Goal: Navigation & Orientation: Find specific page/section

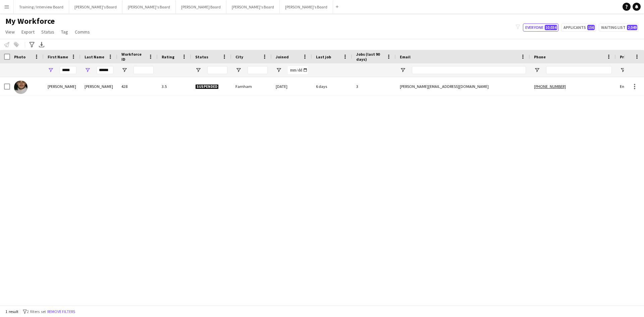
click at [11, 7] on button "Menu" at bounding box center [6, 6] width 13 height 13
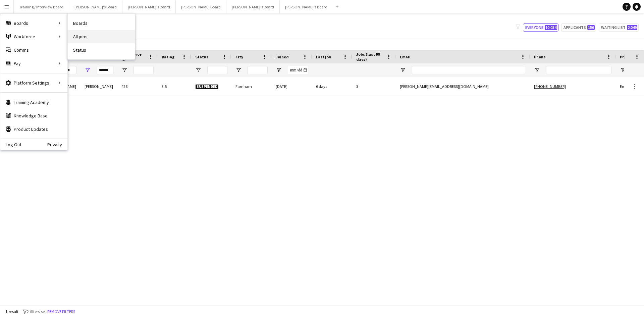
click at [89, 32] on link "All jobs" at bounding box center [101, 36] width 67 height 13
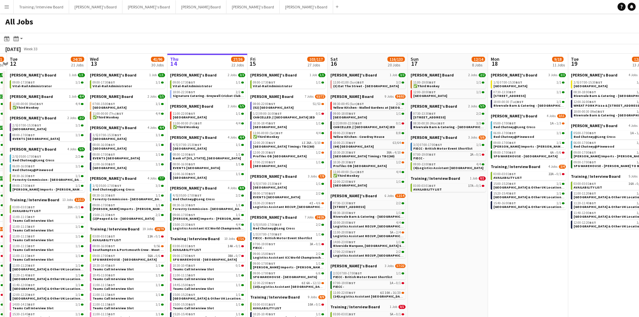
scroll to position [0, 149]
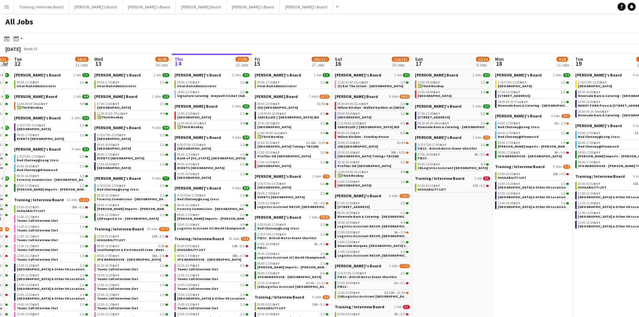
drag, startPoint x: 30, startPoint y: 61, endPoint x: 121, endPoint y: 68, distance: 91.8
click at [121, 68] on app-calendar-viewport "Sun 10 25/26 11 Jobs Mon 11 28/31 25 Jobs Tue 12 24/25 21 Jobs Wed 13 41/96 30 …" at bounding box center [319, 315] width 639 height 522
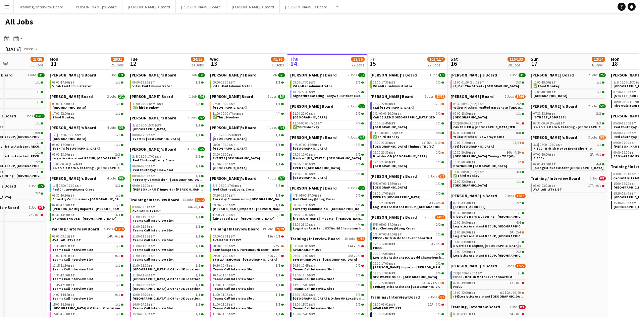
drag, startPoint x: 179, startPoint y: 62, endPoint x: 238, endPoint y: 63, distance: 59.0
click at [238, 63] on app-calendar-viewport "Fri 8 72/78 45 Jobs Sat 9 156/169 27 Jobs Sun 10 25/26 11 Jobs Mon 11 28/31 25 …" at bounding box center [319, 315] width 639 height 522
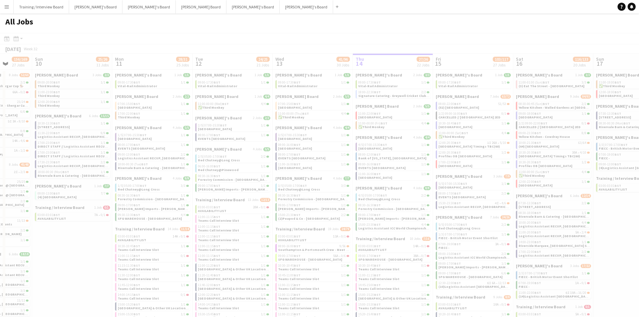
click at [146, 60] on app-calendar-viewport "Thu 7 Fri 8 72/78 45 Jobs Sat 9 156/169 27 Jobs Sun 10 25/26 11 Jobs Mon 11 28/…" at bounding box center [319, 315] width 639 height 522
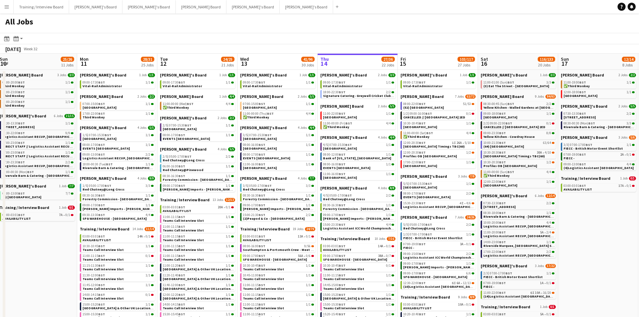
scroll to position [0, 244]
drag, startPoint x: 230, startPoint y: 60, endPoint x: 194, endPoint y: 58, distance: 35.6
click at [194, 58] on app-calendar-viewport "Thu 7 64/66 39 Jobs Fri 8 72/78 45 Jobs Sat 9 156/169 27 Jobs Sun 10 25/26 11 J…" at bounding box center [319, 315] width 639 height 522
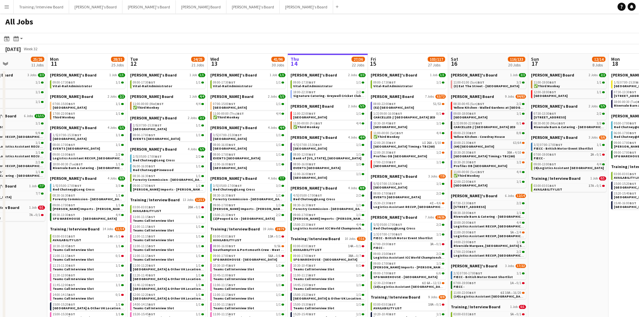
scroll to position [0, 274]
drag, startPoint x: 509, startPoint y: 60, endPoint x: 479, endPoint y: 57, distance: 29.9
click at [479, 57] on app-calendar-viewport "Thu 7 64/66 39 Jobs Fri 8 72/78 45 Jobs Sat 9 156/169 27 Jobs Sun 10 25/26 11 J…" at bounding box center [319, 315] width 639 height 522
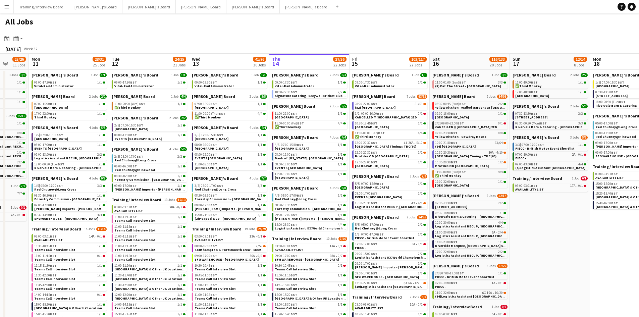
scroll to position [0, 296]
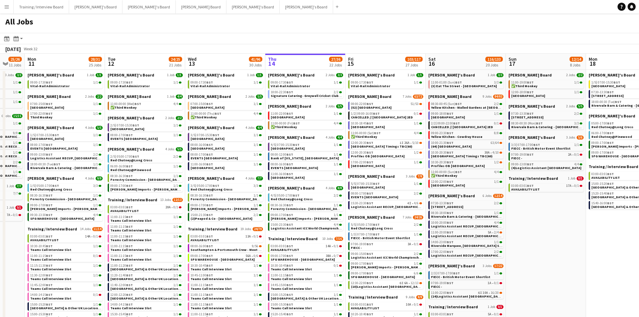
drag, startPoint x: 470, startPoint y: 60, endPoint x: 448, endPoint y: 59, distance: 22.2
click at [448, 59] on app-calendar-viewport "Thu 7 64/66 39 Jobs Fri 8 72/78 45 Jobs Sat 9 156/169 27 Jobs Sun 10 25/26 11 J…" at bounding box center [319, 315] width 639 height 522
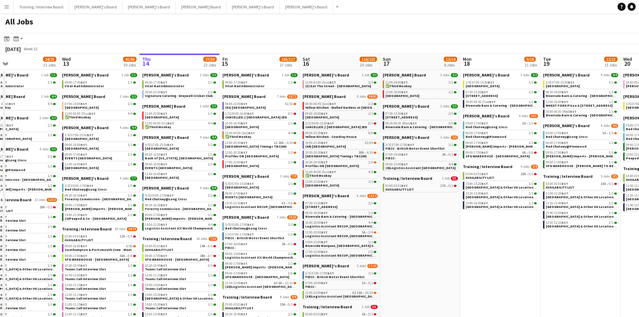
scroll to position [0, 266]
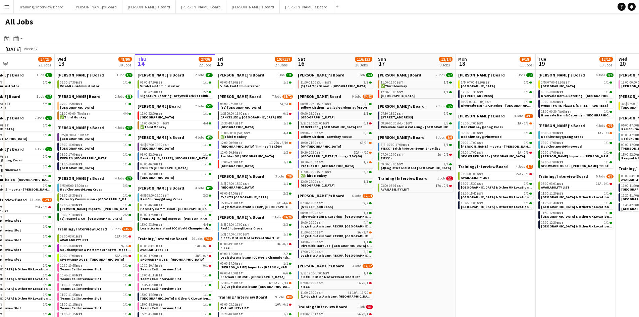
drag, startPoint x: 546, startPoint y: 61, endPoint x: 416, endPoint y: 60, distance: 130.4
click at [416, 60] on app-calendar-viewport "Sat 9 156/169 27 Jobs Sun 10 25/26 11 Jobs Mon 11 28/31 25 Jobs Tue 12 24/25 21…" at bounding box center [319, 315] width 639 height 522
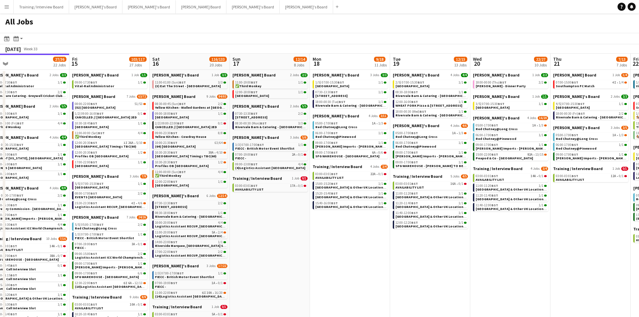
drag, startPoint x: 555, startPoint y: 60, endPoint x: 408, endPoint y: 56, distance: 146.9
click at [408, 57] on app-calendar-viewport "Mon 11 28/31 25 Jobs Tue 12 24/25 21 Jobs Wed 13 41/96 30 Jobs Thu 14 27/36 22 …" at bounding box center [319, 315] width 639 height 522
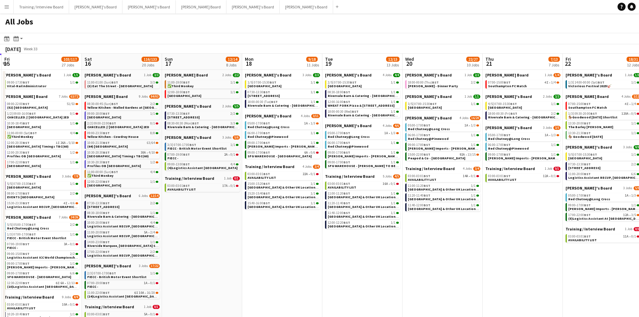
scroll to position [0, 320]
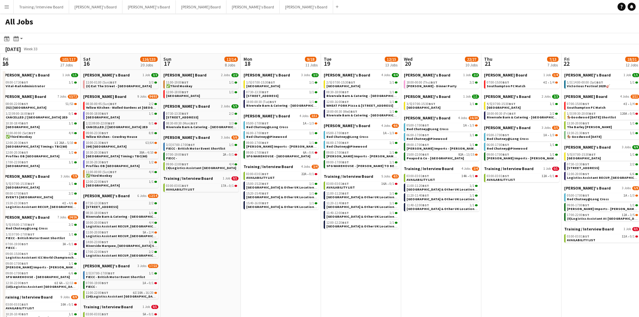
drag, startPoint x: 489, startPoint y: 59, endPoint x: 417, endPoint y: 53, distance: 72.7
click at [417, 53] on app-calendar "Date picker [DATE] [DATE] [DATE] M [DATE] T [DATE] W [DATE] T [DATE] F [DATE] S…" at bounding box center [319, 304] width 639 height 542
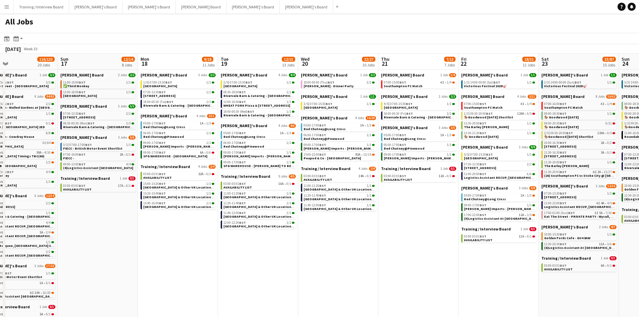
scroll to position [0, 265]
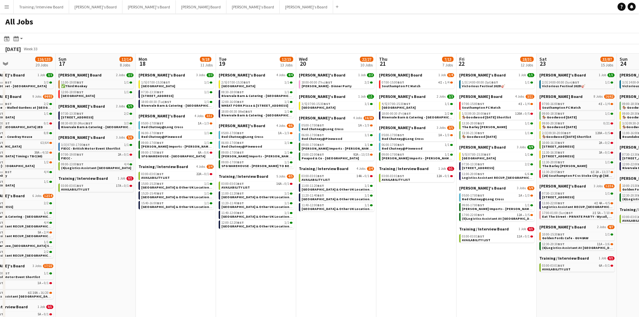
drag, startPoint x: 516, startPoint y: 62, endPoint x: 411, endPoint y: 58, distance: 105.0
click at [411, 58] on app-calendar-viewport "Wed 13 41/96 30 Jobs Thu 14 27/36 22 Jobs Fri 15 103/117 27 Jobs Sat 16 116/133…" at bounding box center [319, 315] width 639 height 522
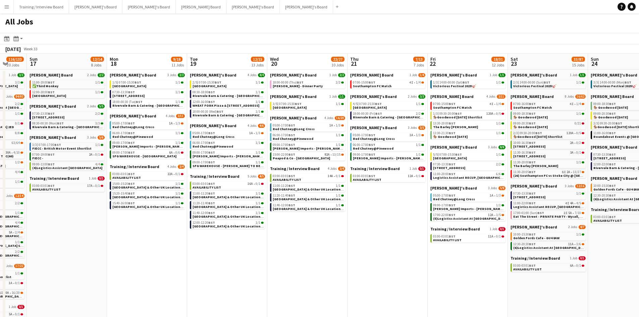
scroll to position [0, 184]
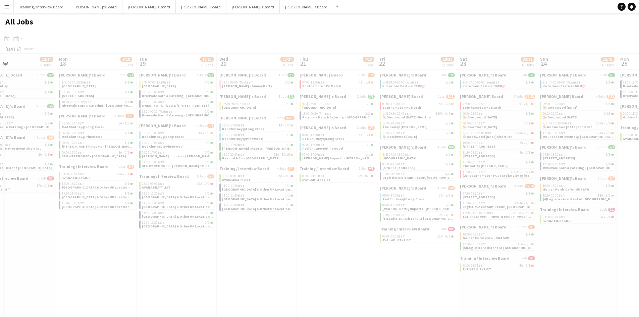
drag, startPoint x: 571, startPoint y: 59, endPoint x: 465, endPoint y: 58, distance: 106.6
click at [465, 58] on app-all-jobs "All Jobs Date picker [DATE] [DATE] [DATE] M [DATE] T [DATE] W [DATE] T [DATE] F…" at bounding box center [319, 294] width 639 height 562
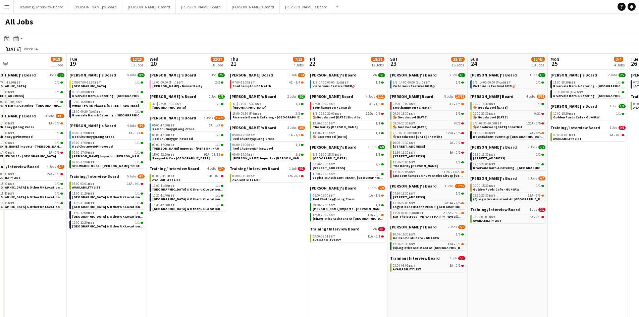
scroll to position [0, 276]
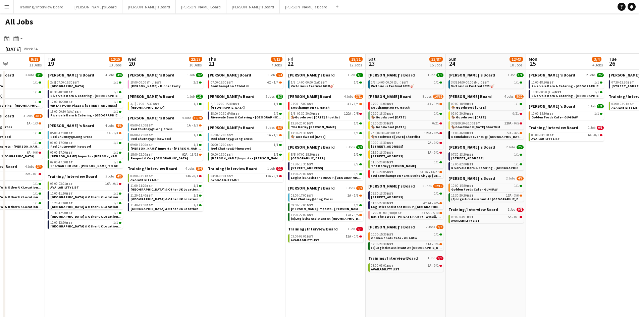
drag, startPoint x: 494, startPoint y: 67, endPoint x: 402, endPoint y: 65, distance: 91.5
click at [402, 65] on app-calendar-viewport "Fri 15 103/117 27 Jobs Sat 16 116/133 20 Jobs Sun 17 12/14 8 Jobs Mon 18 9/18 1…" at bounding box center [319, 315] width 639 height 522
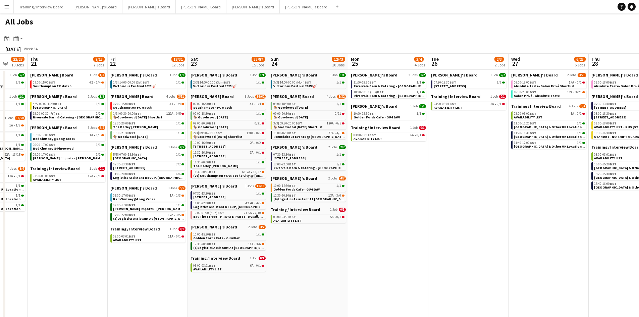
drag, startPoint x: 571, startPoint y: 65, endPoint x: 393, endPoint y: 61, distance: 177.7
click at [393, 61] on app-calendar-viewport "Sun 17 12/14 8 Jobs Mon 18 9/18 11 Jobs Tue 19 12/15 13 Jobs Wed 20 22/27 10 Jo…" at bounding box center [319, 315] width 639 height 522
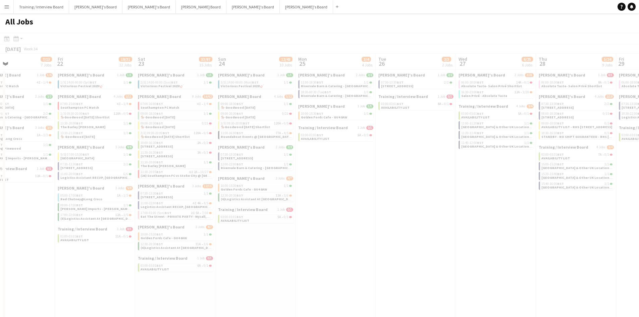
drag, startPoint x: 520, startPoint y: 63, endPoint x: 400, endPoint y: 59, distance: 120.1
click at [400, 59] on app-all-jobs "All Jobs Date picker [DATE] [DATE] [DATE] M [DATE] T [DATE] W [DATE] T [DATE] F…" at bounding box center [319, 294] width 639 height 562
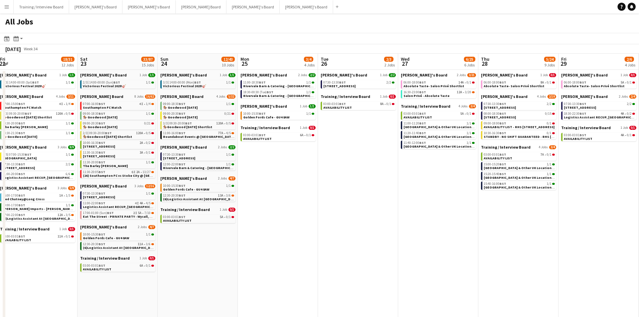
scroll to position [0, 289]
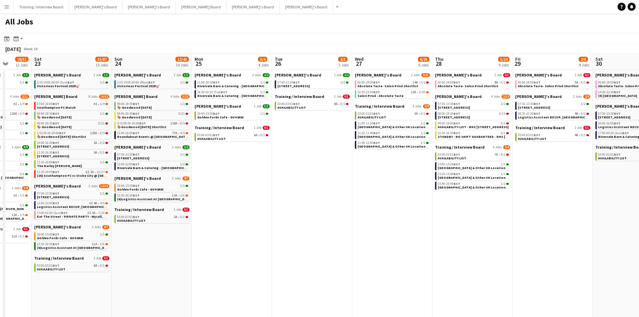
drag, startPoint x: 470, startPoint y: 64, endPoint x: 367, endPoint y: 62, distance: 103.6
click at [367, 62] on app-calendar-viewport "Tue 19 12/15 13 Jobs Wed 20 22/27 10 Jobs Thu 21 7/13 7 Jobs Fri 22 18/31 12 Jo…" at bounding box center [319, 315] width 639 height 522
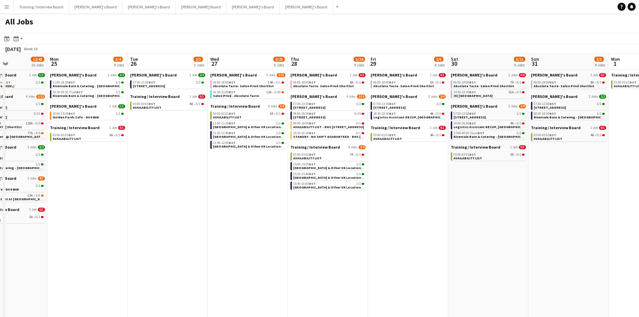
drag, startPoint x: 538, startPoint y: 66, endPoint x: 394, endPoint y: 64, distance: 144.5
click at [394, 64] on app-calendar-viewport "Thu 21 7/13 7 Jobs Fri 22 18/31 12 Jobs Sat 23 33/87 15 Jobs Sun 24 12/43 10 Jo…" at bounding box center [319, 315] width 639 height 522
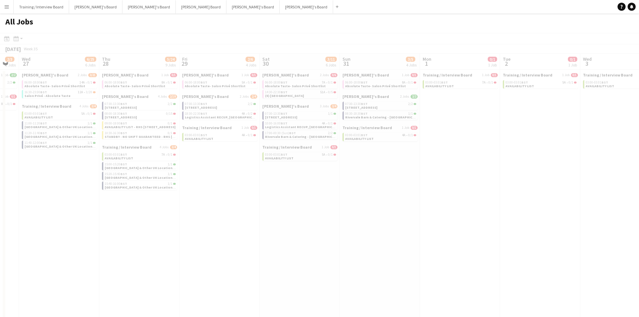
scroll to position [0, 194]
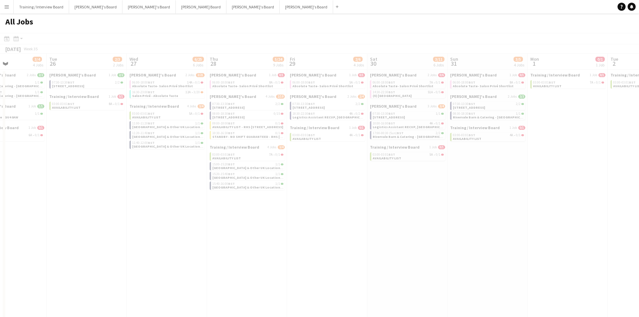
drag, startPoint x: 499, startPoint y: 60, endPoint x: 418, endPoint y: 60, distance: 80.8
click at [407, 61] on app-all-jobs "All Jobs Date picker [DATE] [DATE] [DATE] M [DATE] T [DATE] W [DATE] T [DATE] F…" at bounding box center [319, 294] width 639 height 562
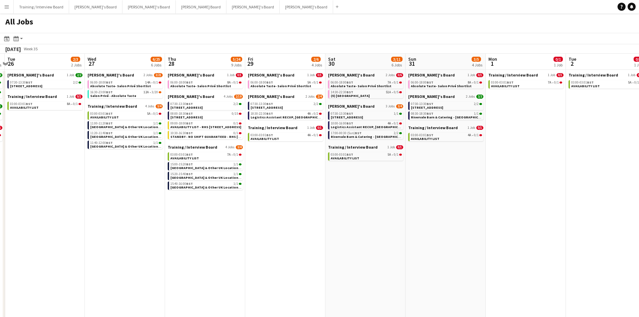
drag, startPoint x: 623, startPoint y: 62, endPoint x: 416, endPoint y: 58, distance: 206.6
click at [416, 58] on app-calendar-viewport "Sat 23 33/87 15 Jobs Sun 24 12/43 10 Jobs Mon 25 3/4 4 Jobs Tue 26 2/3 2 Jobs W…" at bounding box center [319, 315] width 639 height 522
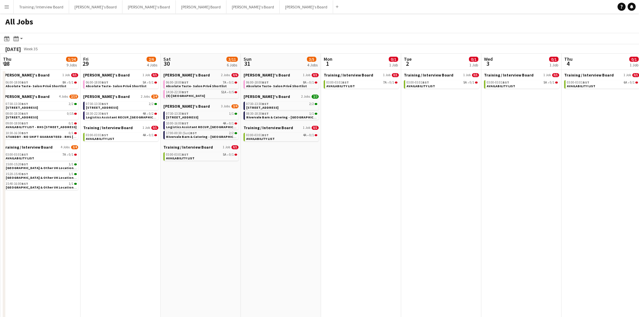
scroll to position [0, 223]
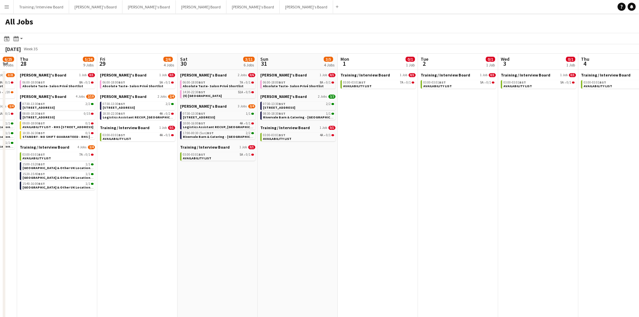
click at [353, 62] on app-all-jobs "All Jobs Date picker [DATE] [DATE] [DATE] M [DATE] T [DATE] W [DATE] T [DATE] F…" at bounding box center [319, 294] width 639 height 562
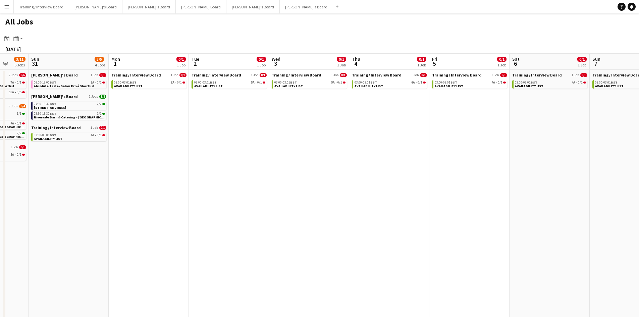
drag, startPoint x: 513, startPoint y: 65, endPoint x: 285, endPoint y: 61, distance: 228.7
click at [253, 57] on app-calendar-viewport "Wed 27 6/25 6 Jobs Thu 28 5/24 9 Jobs Fri 29 2/6 4 Jobs Sat 30 3/11 6 Jobs Sun …" at bounding box center [319, 315] width 639 height 522
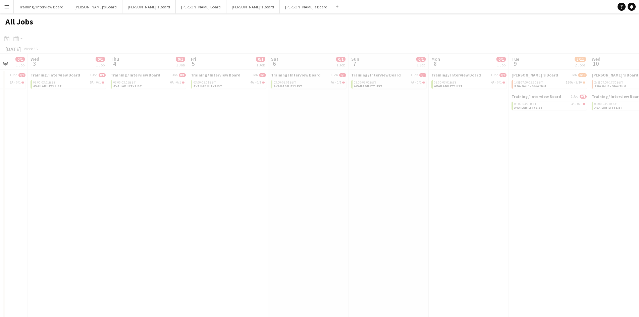
drag, startPoint x: 461, startPoint y: 65, endPoint x: 357, endPoint y: 74, distance: 105.0
click at [291, 64] on app-all-jobs "All Jobs Date picker [DATE] [DATE] [DATE] M [DATE] T [DATE] W [DATE] T [DATE] F…" at bounding box center [319, 294] width 639 height 562
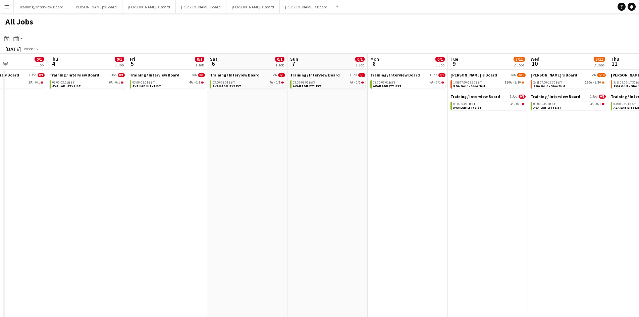
drag, startPoint x: 541, startPoint y: 67, endPoint x: 331, endPoint y: 61, distance: 210.6
click at [331, 61] on app-calendar-viewport "Sun 31 3/5 4 Jobs Mon 1 0/1 1 Job Tue 2 0/1 1 Job Wed 3 0/1 1 Job Thu 4 0/1 1 J…" at bounding box center [319, 315] width 639 height 522
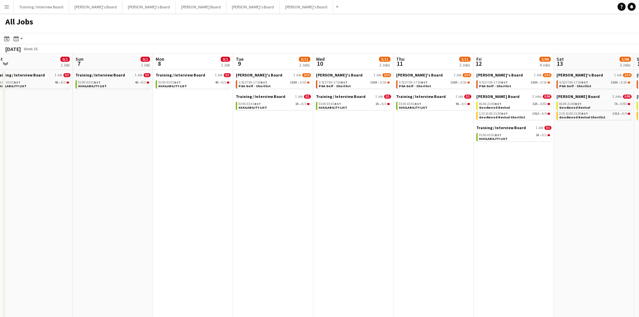
scroll to position [0, 201]
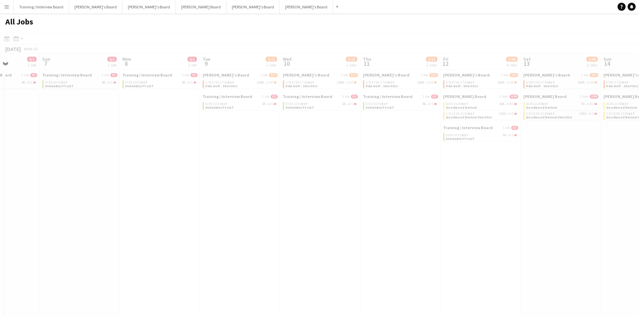
drag, startPoint x: 532, startPoint y: 62, endPoint x: 475, endPoint y: 61, distance: 57.7
click at [406, 59] on app-all-jobs "All Jobs Date picker [DATE] [DATE] [DATE] M [DATE] T [DATE] W [DATE] T [DATE] F…" at bounding box center [319, 294] width 639 height 562
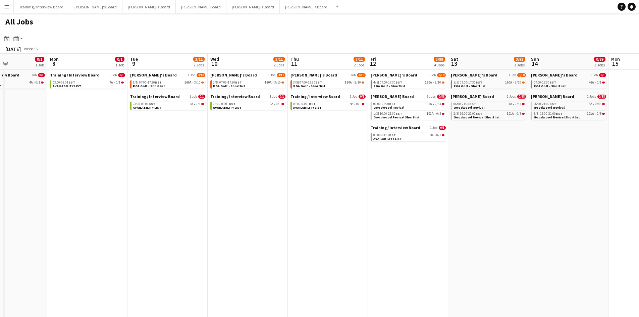
scroll to position [0, 302]
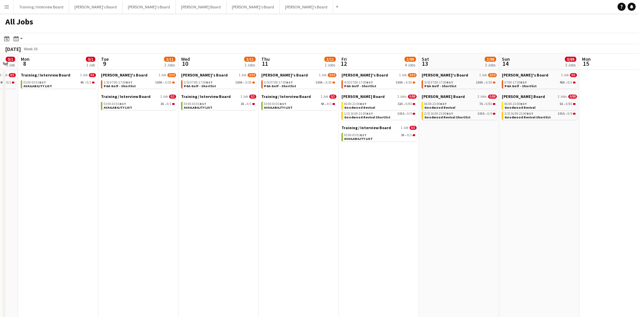
drag, startPoint x: 453, startPoint y: 57, endPoint x: 412, endPoint y: 56, distance: 40.9
click at [412, 56] on app-calendar-viewport "Thu 4 0/1 1 Job Fri 5 0/1 1 Job Sat 6 0/1 1 Job Sun 7 0/1 1 Job Mon 8 0/1 1 Job…" at bounding box center [319, 315] width 639 height 522
click at [8, 5] on app-icon "Menu" at bounding box center [6, 6] width 5 height 5
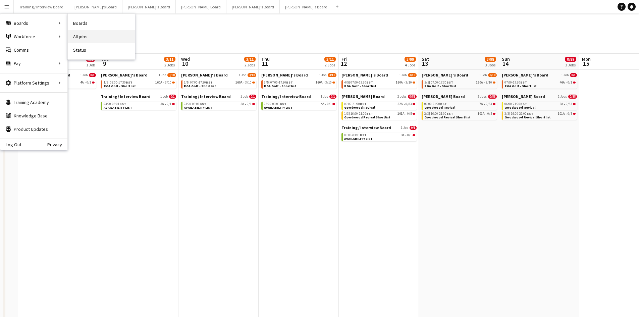
click at [103, 32] on link "All jobs" at bounding box center [101, 36] width 67 height 13
